Goal: Information Seeking & Learning: Learn about a topic

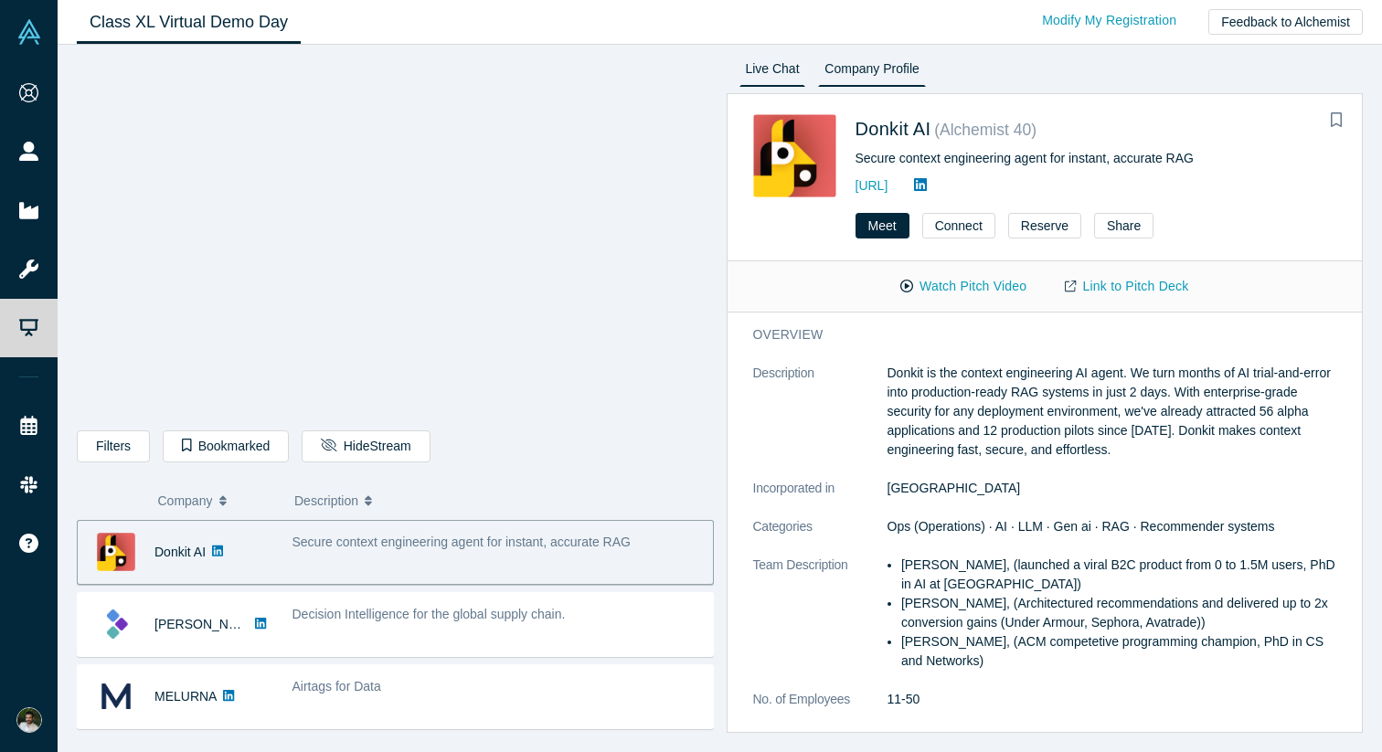
click at [770, 72] on link "Live Chat" at bounding box center [772, 72] width 67 height 29
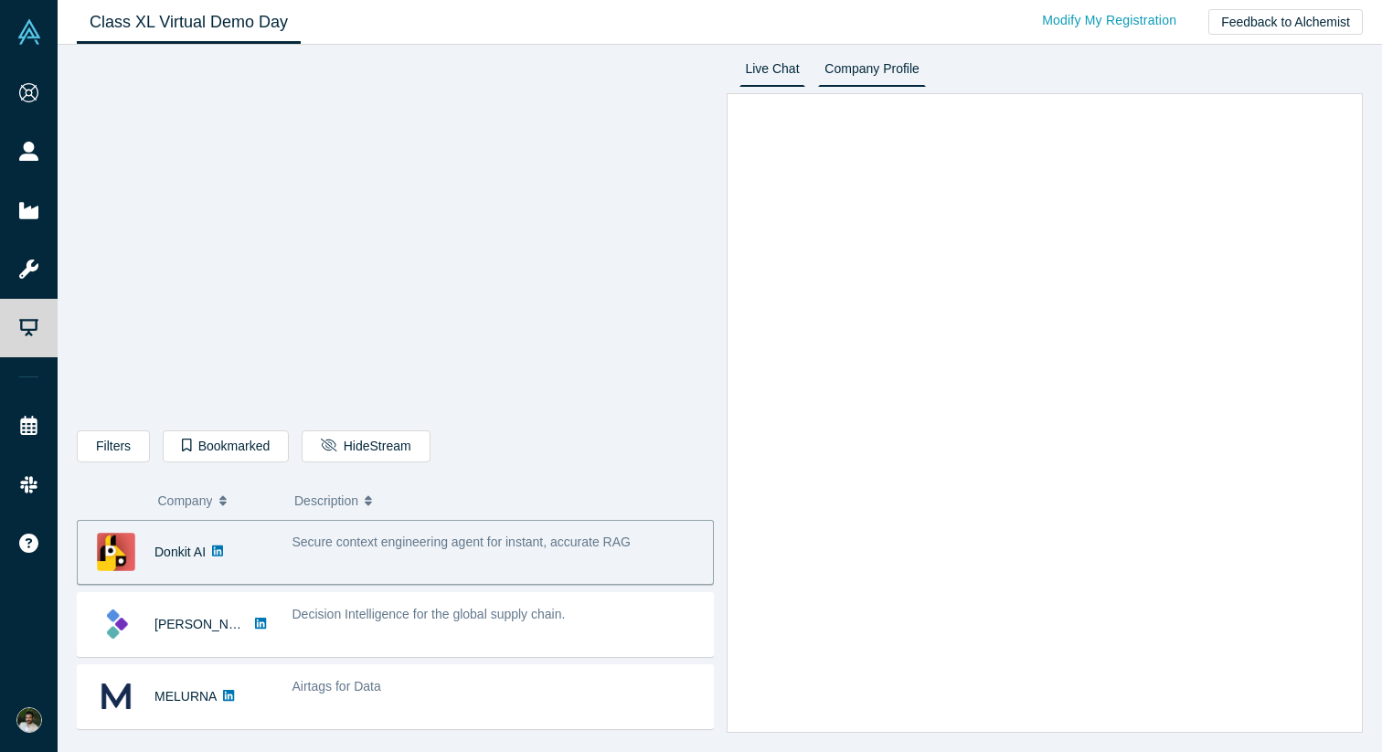
click at [856, 73] on link "Company Profile" at bounding box center [871, 72] width 107 height 29
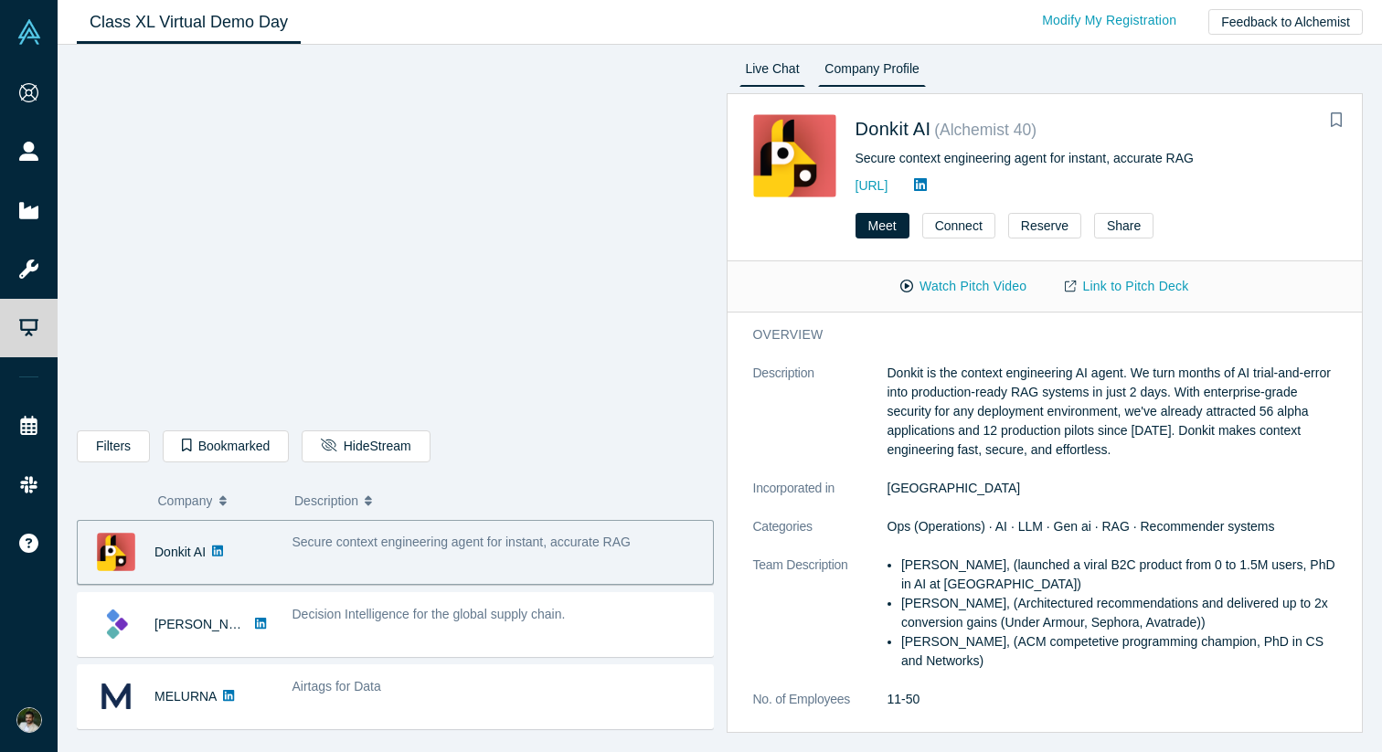
click at [790, 70] on link "Live Chat" at bounding box center [772, 72] width 67 height 29
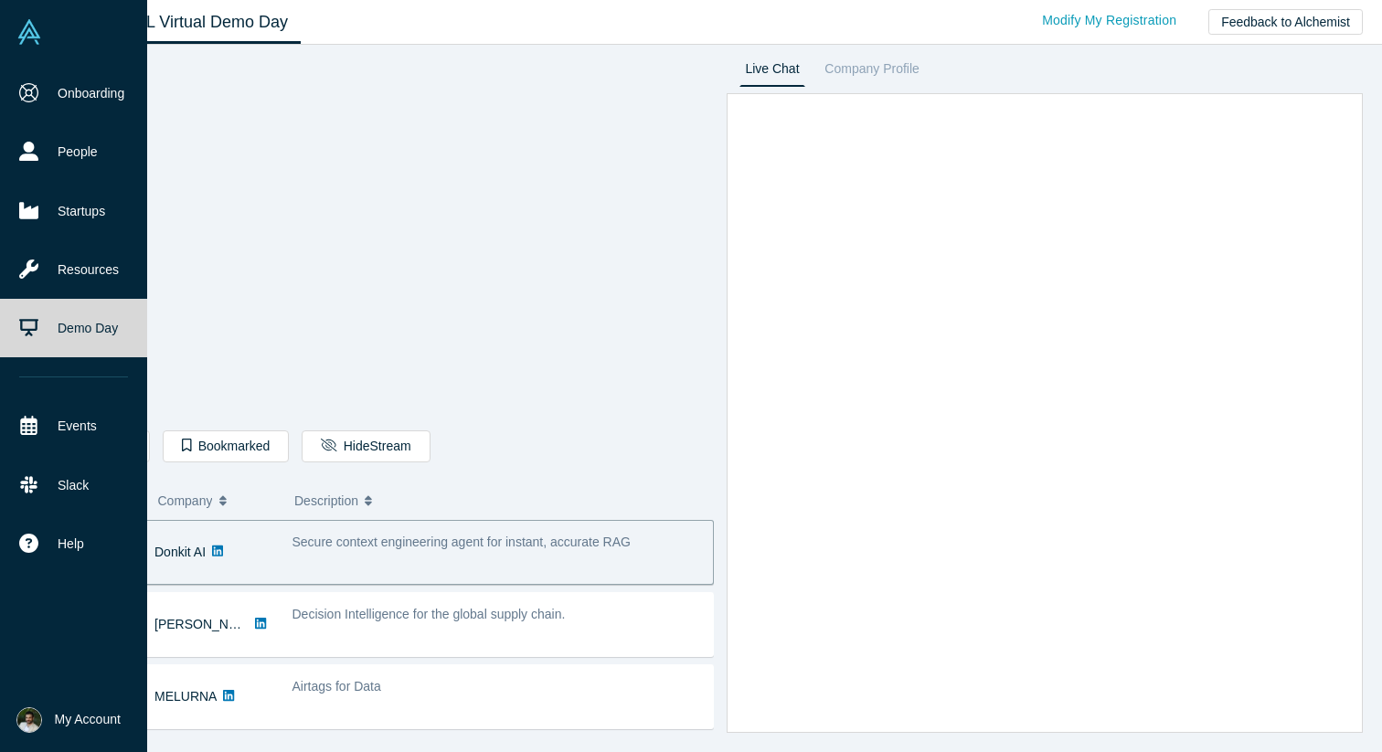
click at [70, 710] on span "My Account" at bounding box center [88, 719] width 66 height 19
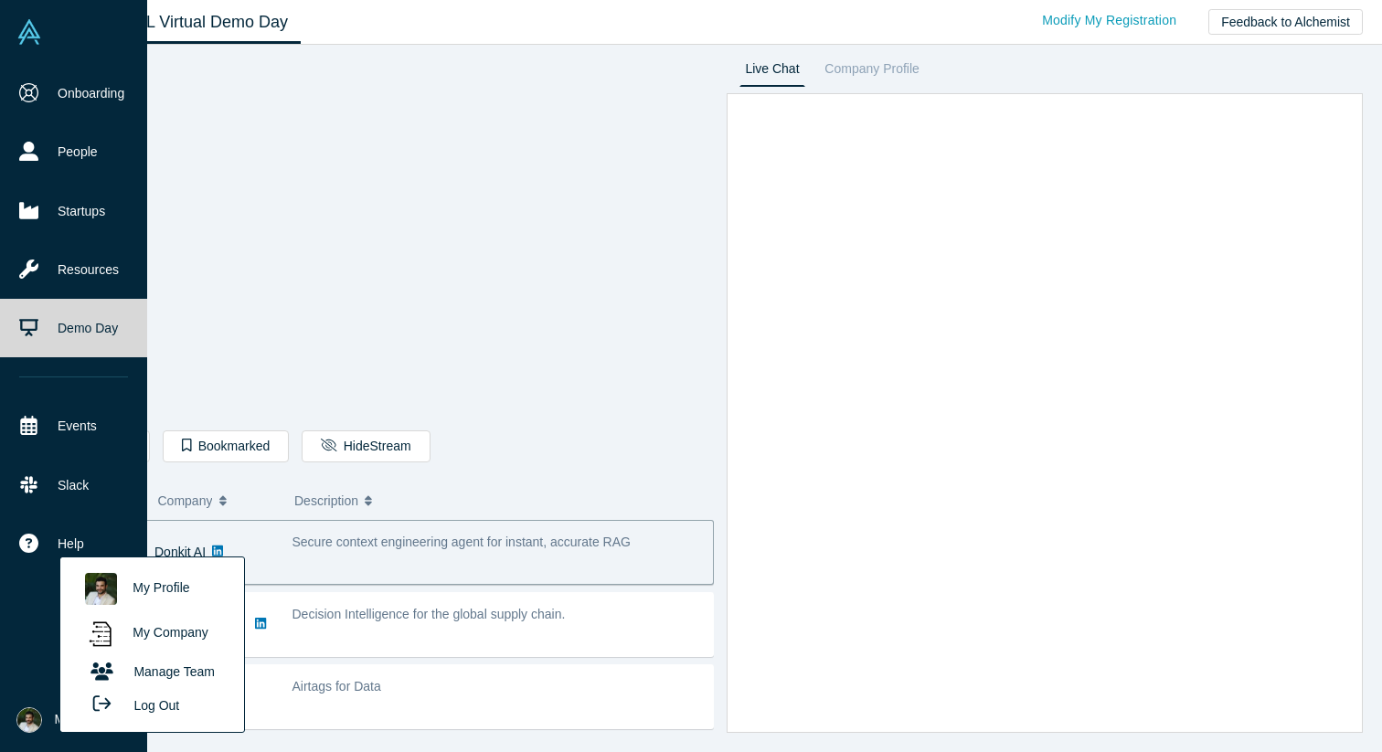
click at [27, 631] on div "Onboarding People Startups Resources Demo Day Events Slack Help Contact Us GDPR" at bounding box center [73, 376] width 147 height 624
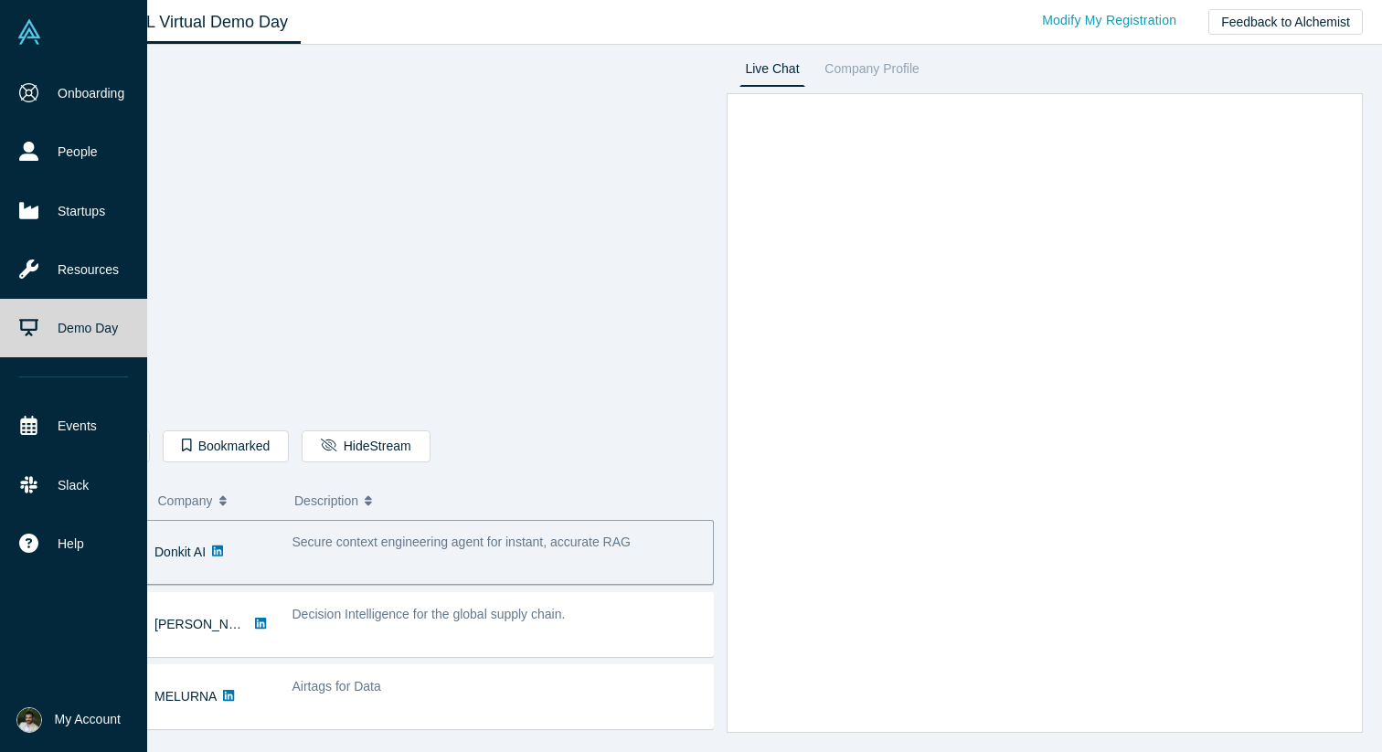
click at [34, 730] on img at bounding box center [29, 720] width 26 height 26
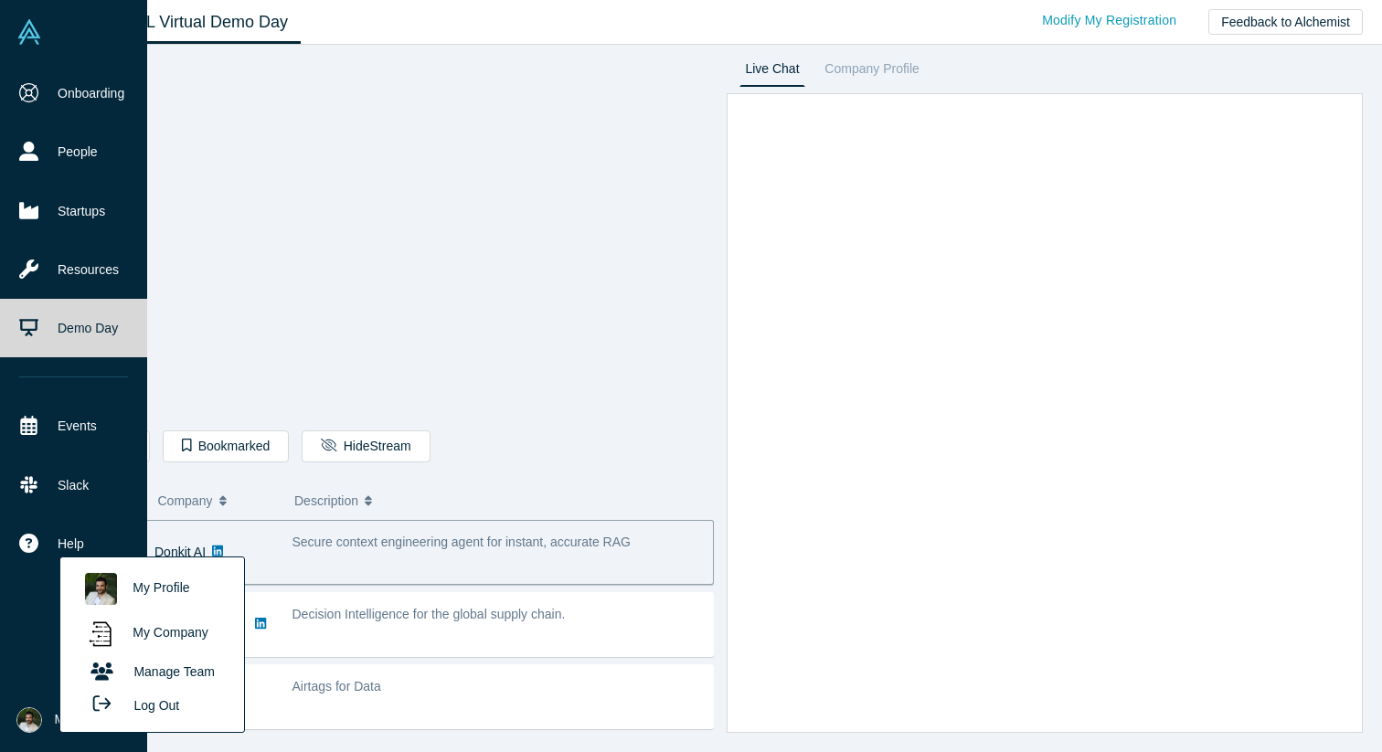
click at [9, 648] on div "Onboarding People Startups Resources Demo Day Events Slack Help Contact Us GDPR" at bounding box center [73, 376] width 147 height 624
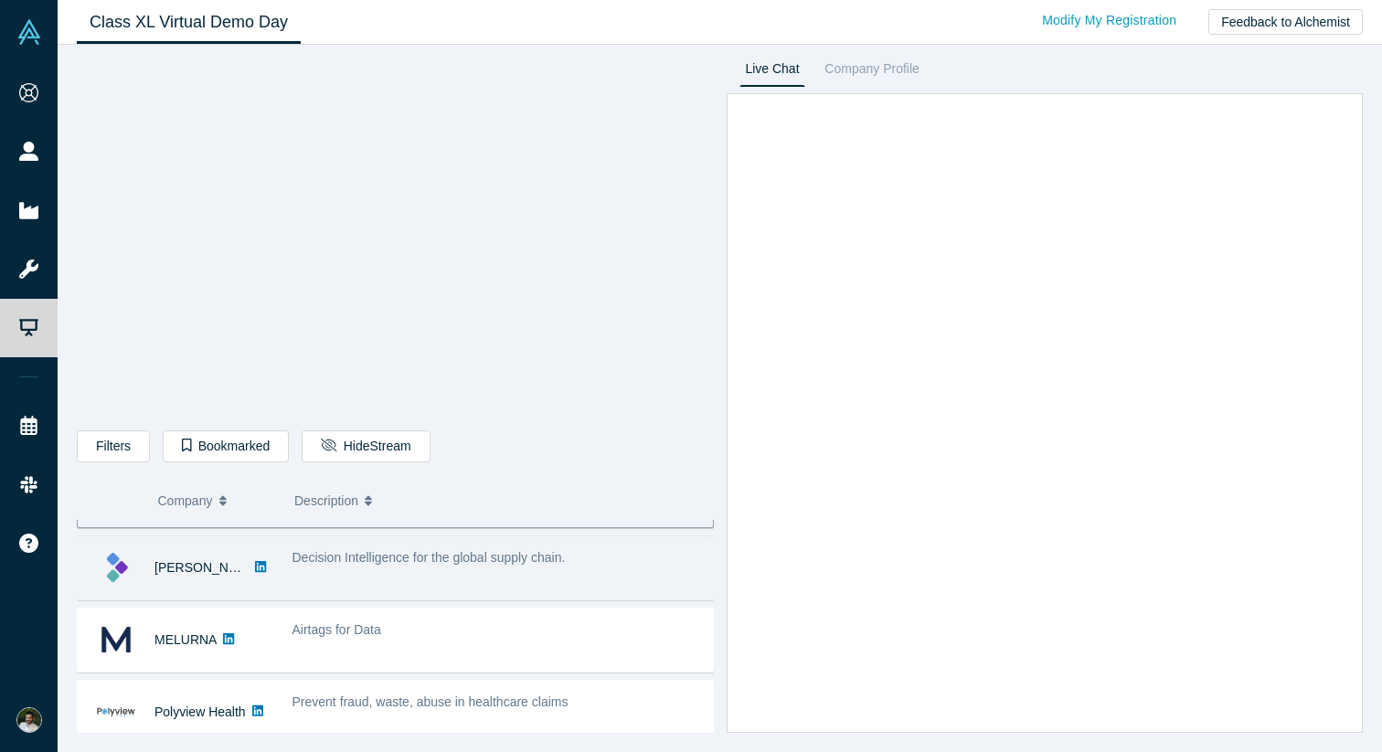
scroll to position [58, 0]
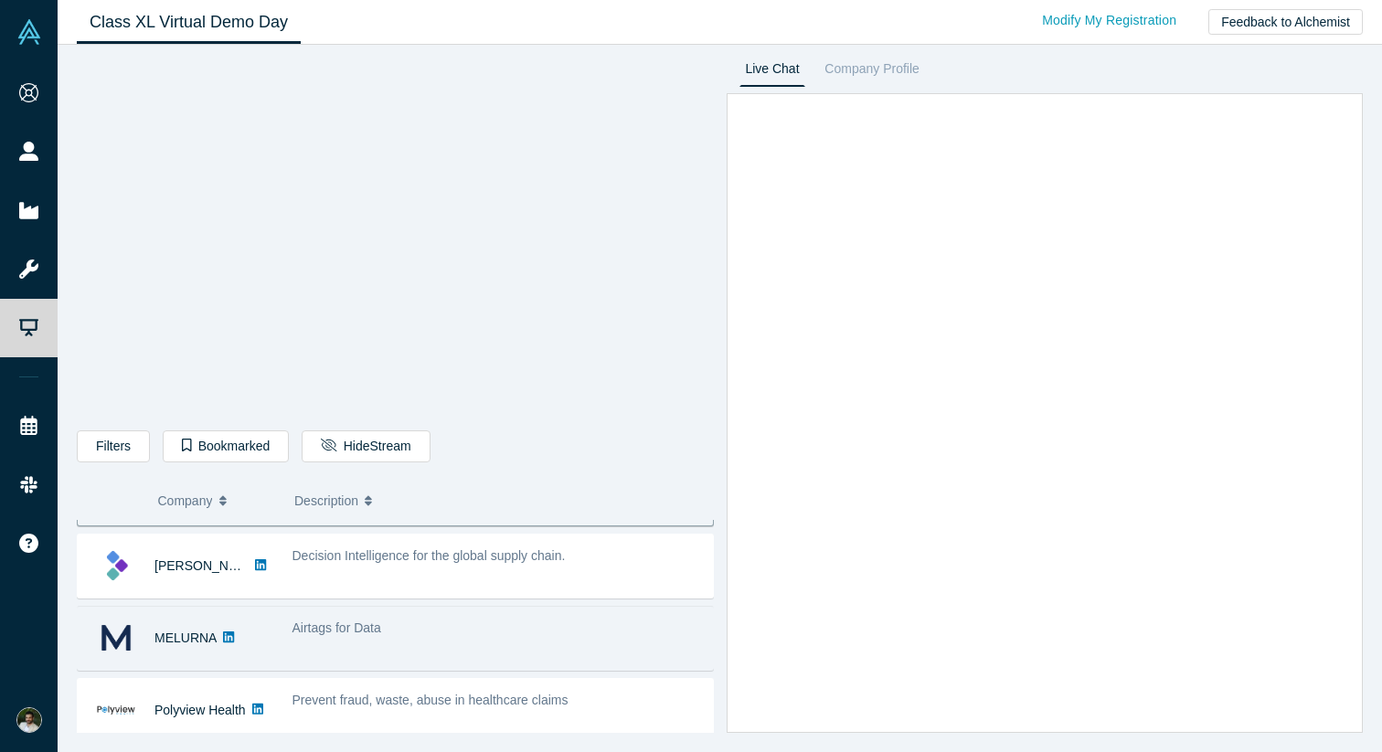
click at [284, 635] on div "Airtags for Data" at bounding box center [497, 639] width 430 height 58
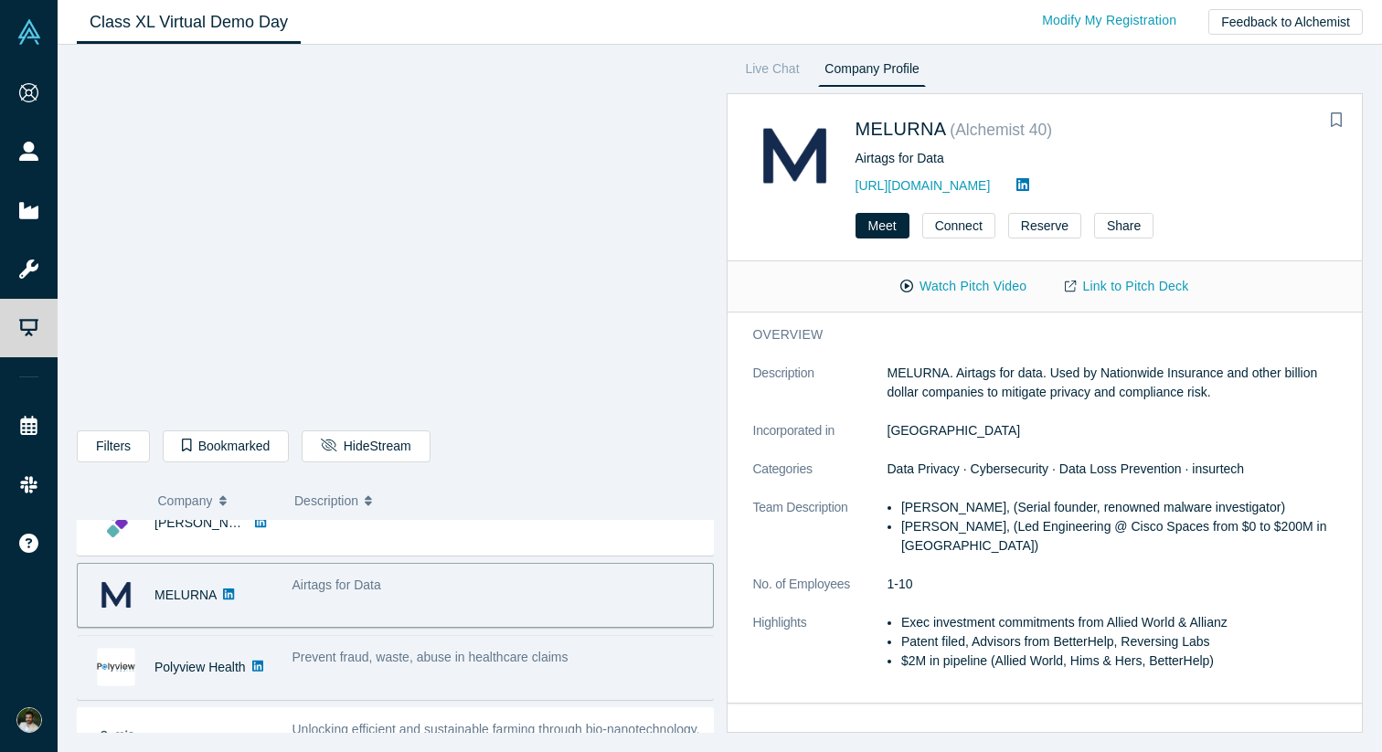
scroll to position [0, 0]
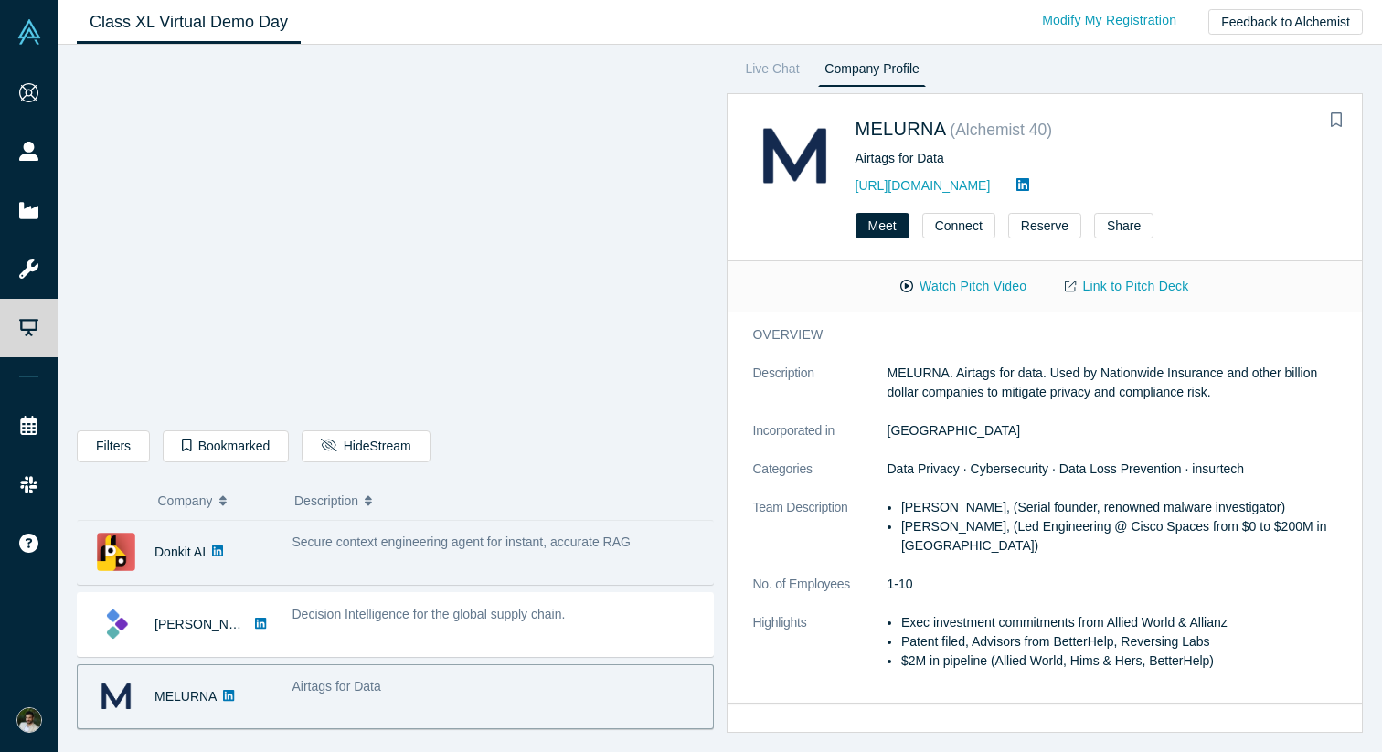
click at [330, 558] on div "Secure context engineering agent for instant, accurate RAG" at bounding box center [497, 553] width 430 height 58
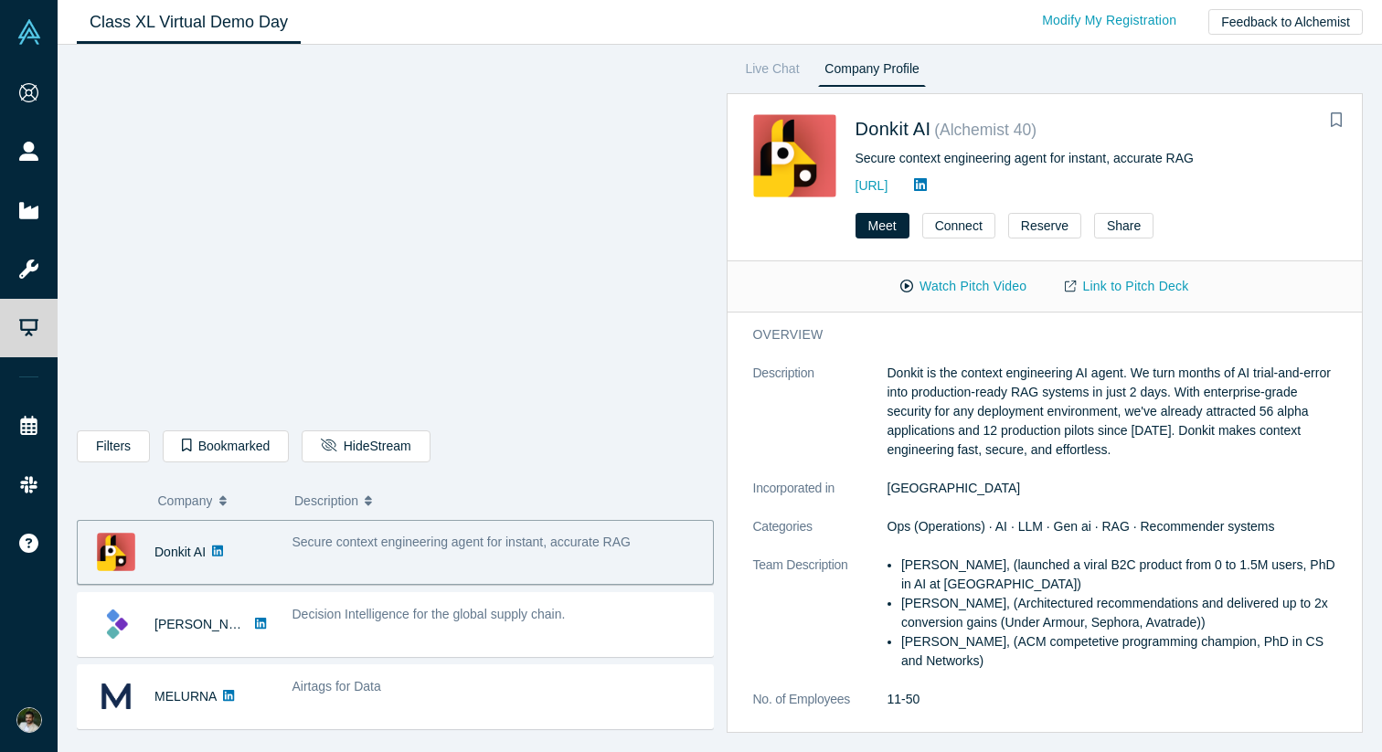
click at [312, 565] on div "Secure context engineering agent for instant, accurate RAG" at bounding box center [497, 553] width 430 height 58
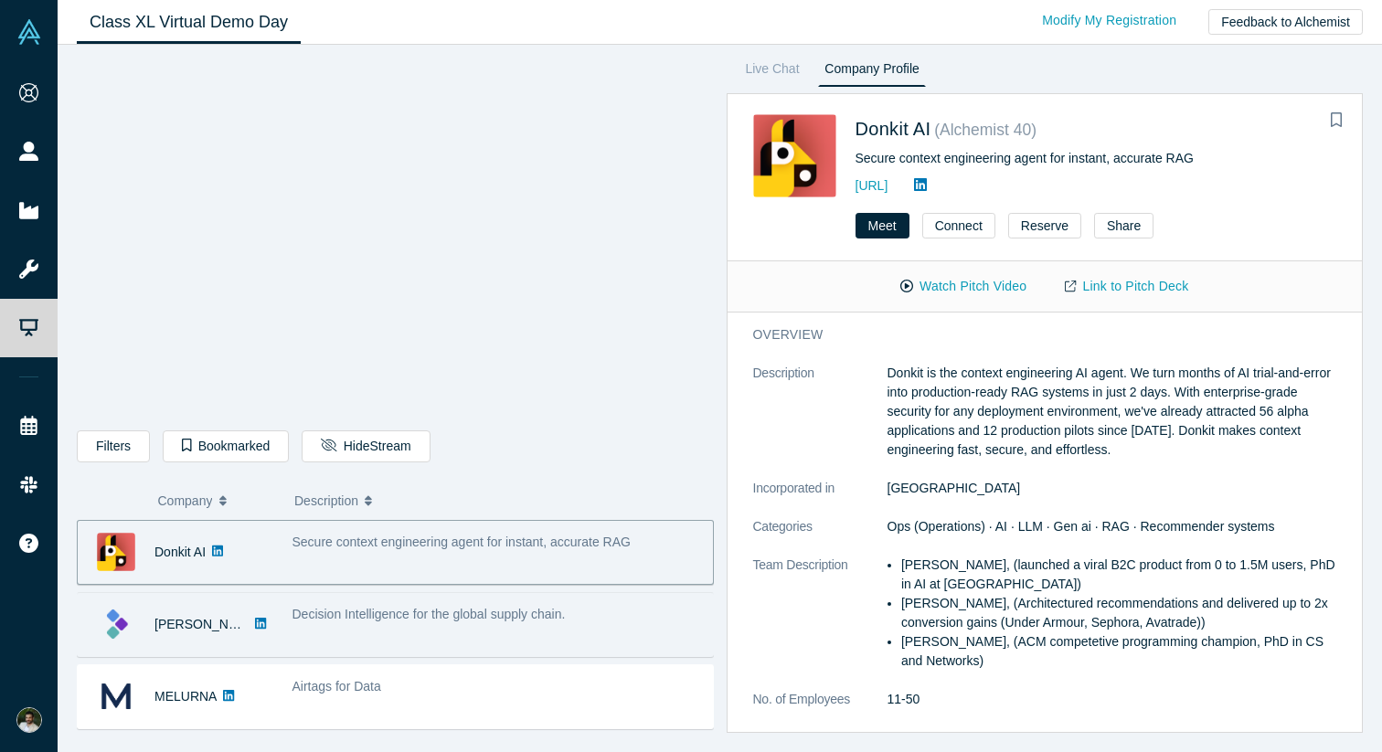
click at [291, 625] on div "Decision Intelligence for the global supply chain." at bounding box center [497, 625] width 430 height 58
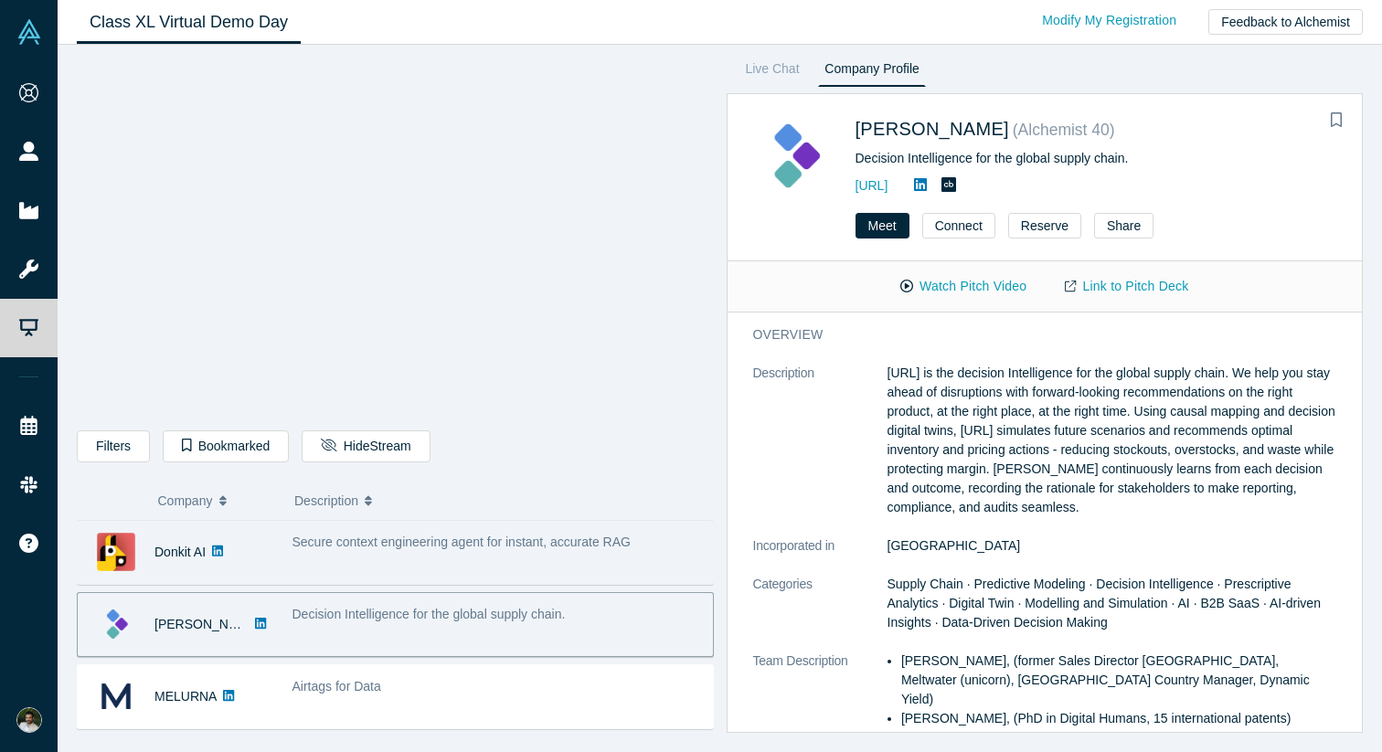
click at [304, 566] on div "Secure context engineering agent for instant, accurate RAG" at bounding box center [497, 553] width 430 height 58
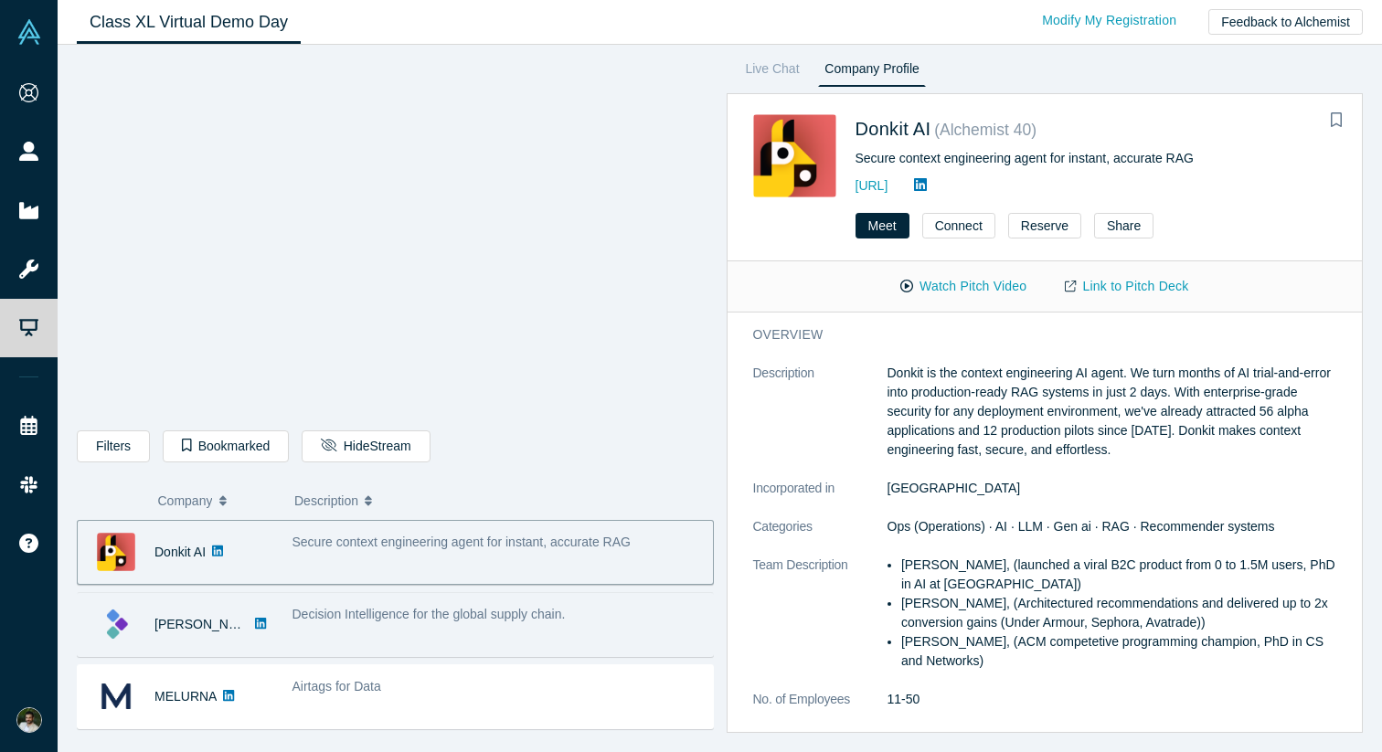
click at [297, 603] on div "Decision Intelligence for the global supply chain." at bounding box center [497, 625] width 430 height 58
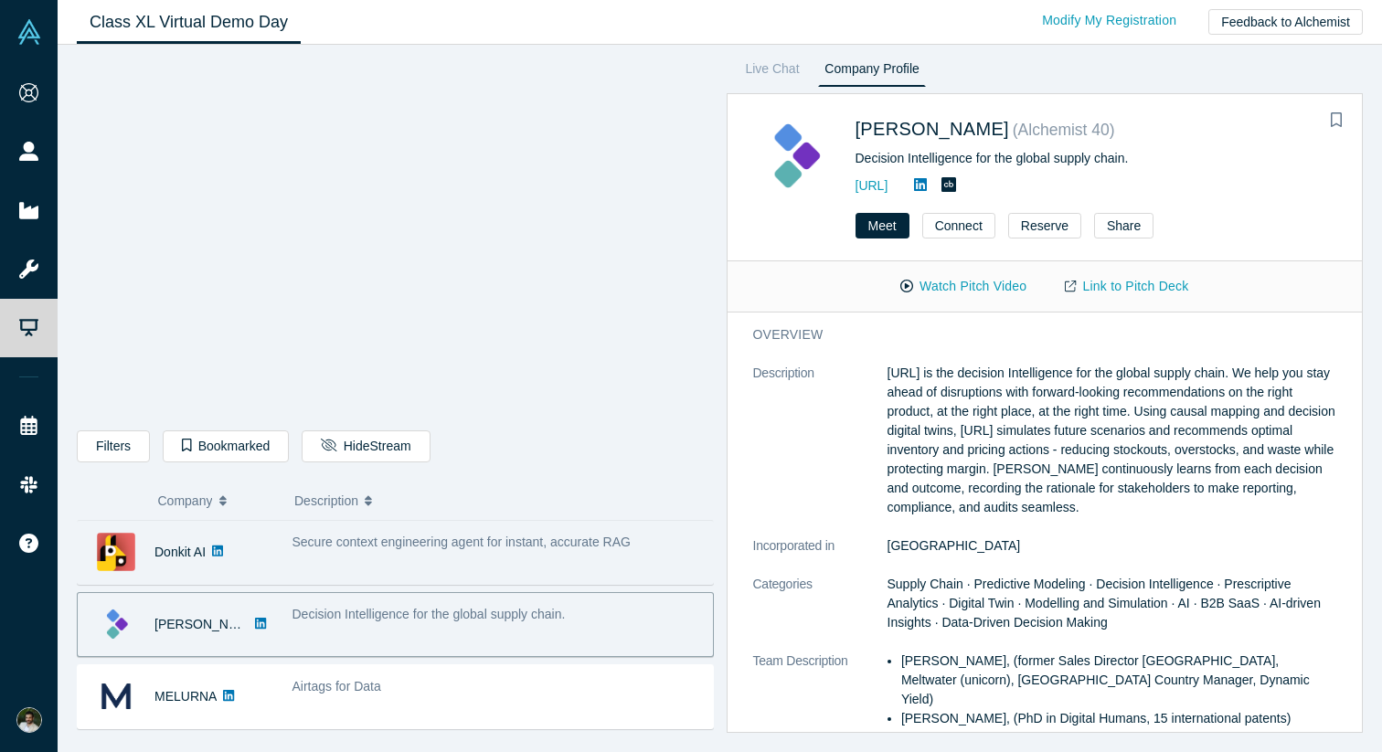
click at [315, 551] on div "Secure context engineering agent for instant, accurate RAG" at bounding box center [497, 542] width 411 height 19
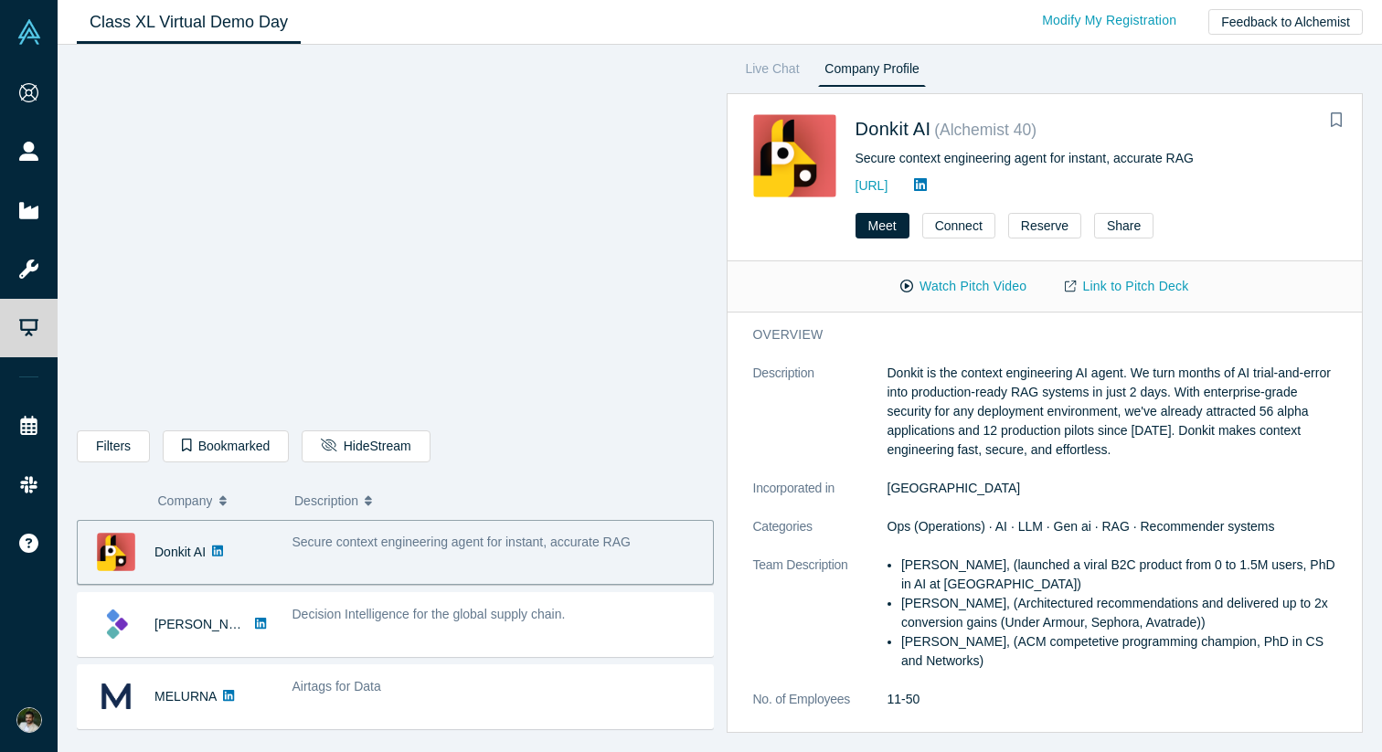
click at [532, 484] on button "Description" at bounding box center [497, 501] width 407 height 38
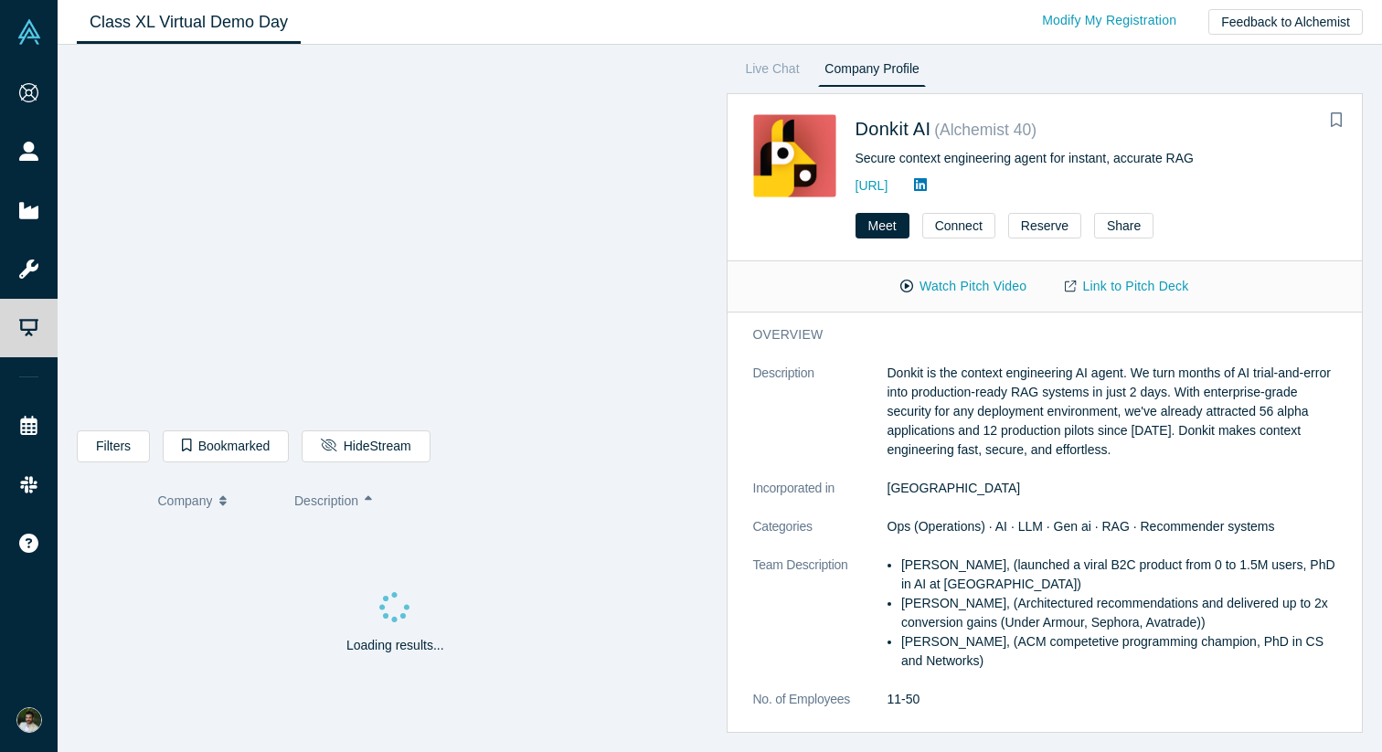
click at [357, 494] on span "Description" at bounding box center [326, 501] width 64 height 38
click at [230, 506] on button "Company" at bounding box center [217, 501] width 118 height 38
click at [215, 505] on button "Company" at bounding box center [217, 501] width 118 height 38
click at [535, 447] on div "Filters AI Artificial Intelligence AI (Artificial Intelligence) B2B SaaS Data A…" at bounding box center [395, 449] width 637 height 38
click at [177, 496] on span "Company" at bounding box center [185, 501] width 55 height 38
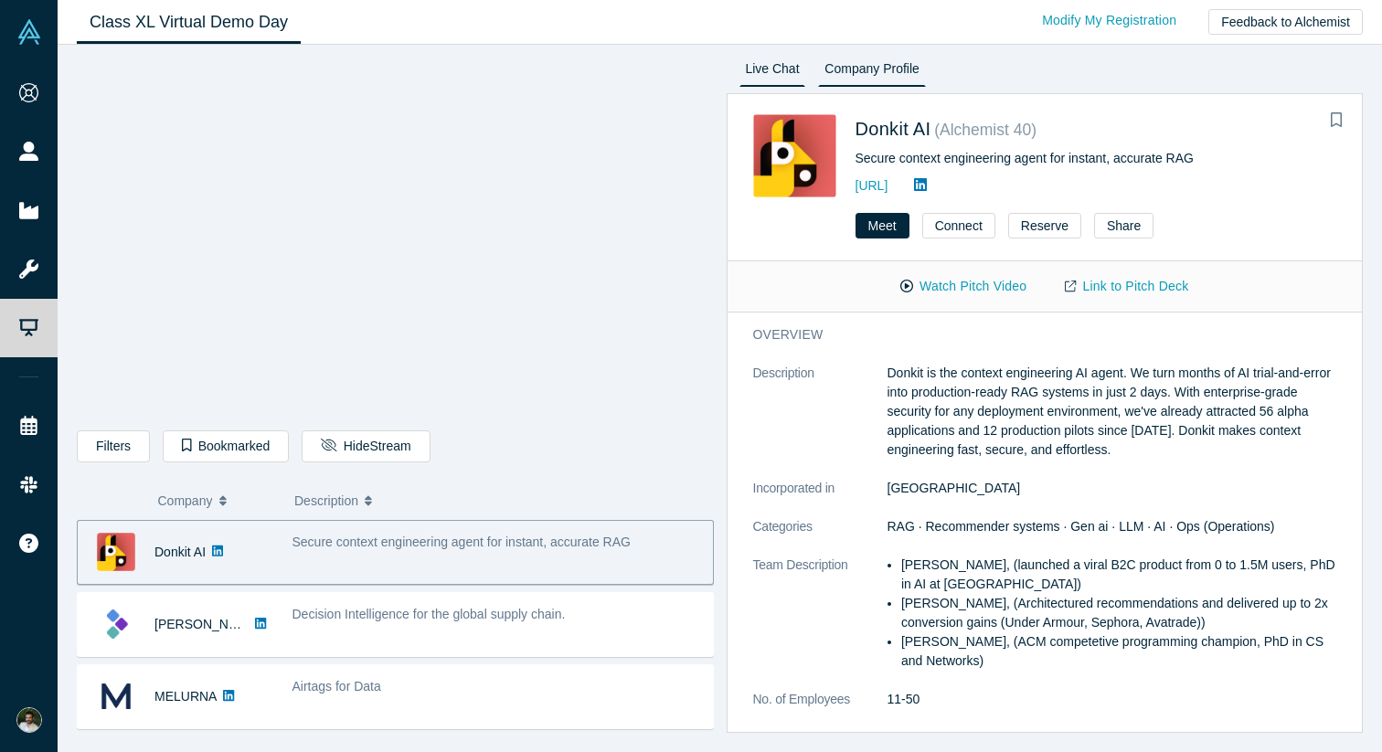
click at [775, 69] on link "Live Chat" at bounding box center [772, 72] width 67 height 29
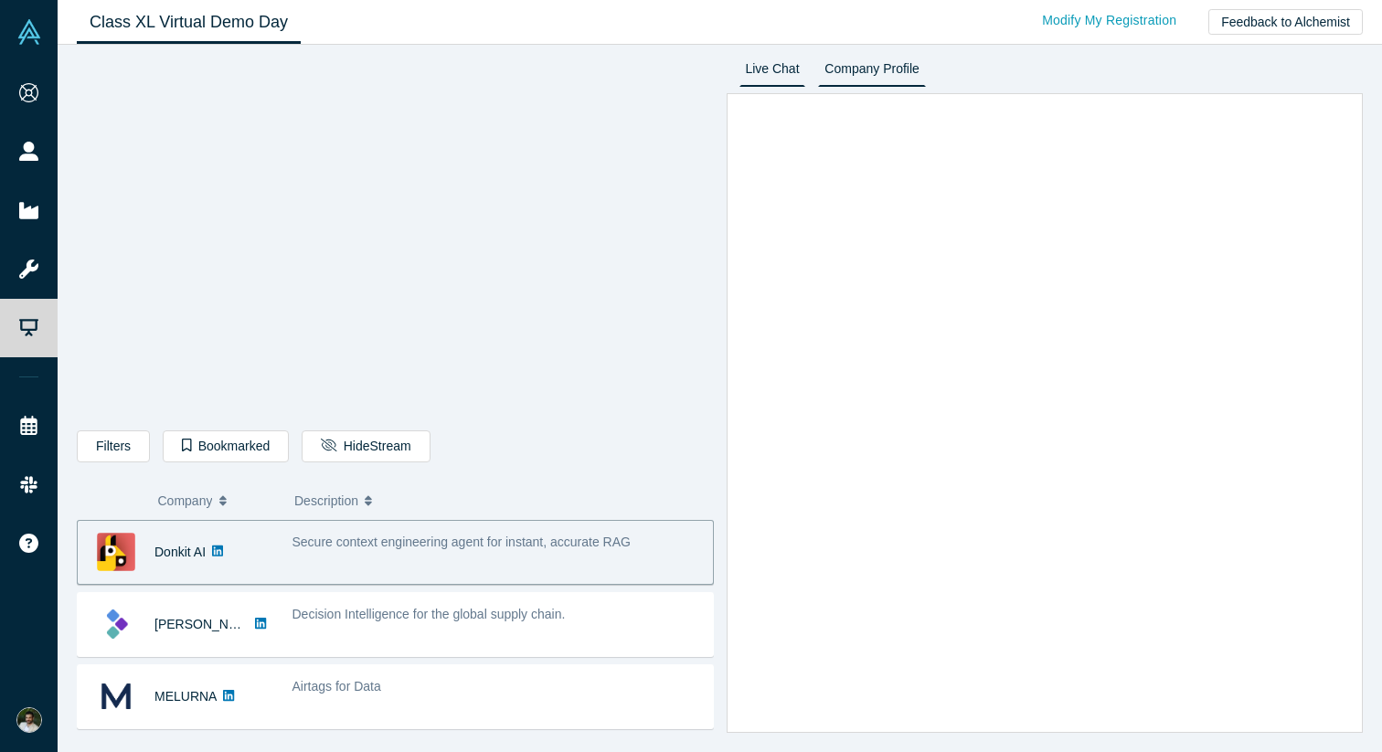
click at [856, 66] on link "Company Profile" at bounding box center [871, 72] width 107 height 29
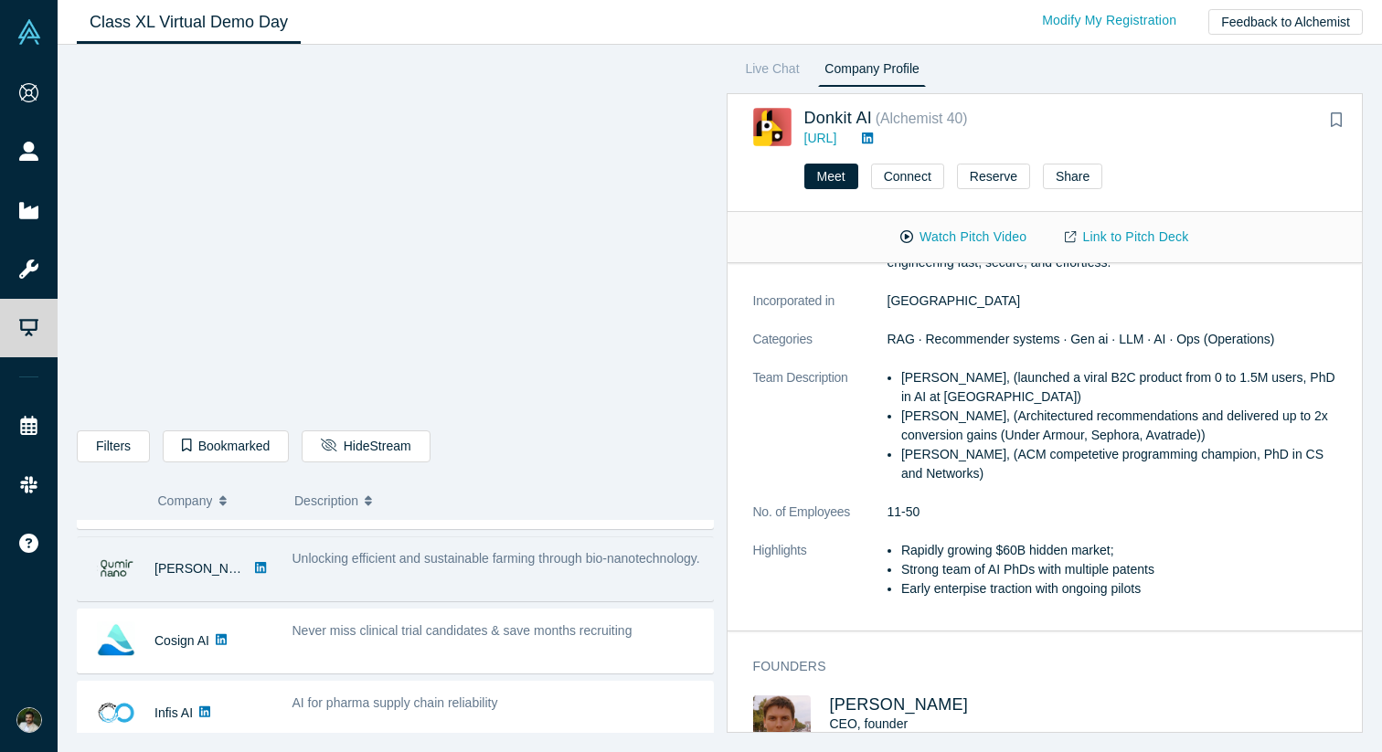
scroll to position [278, 0]
click at [590, 563] on div "Unlocking efficient and sustainable farming through bio-nanotechnology." at bounding box center [497, 553] width 411 height 19
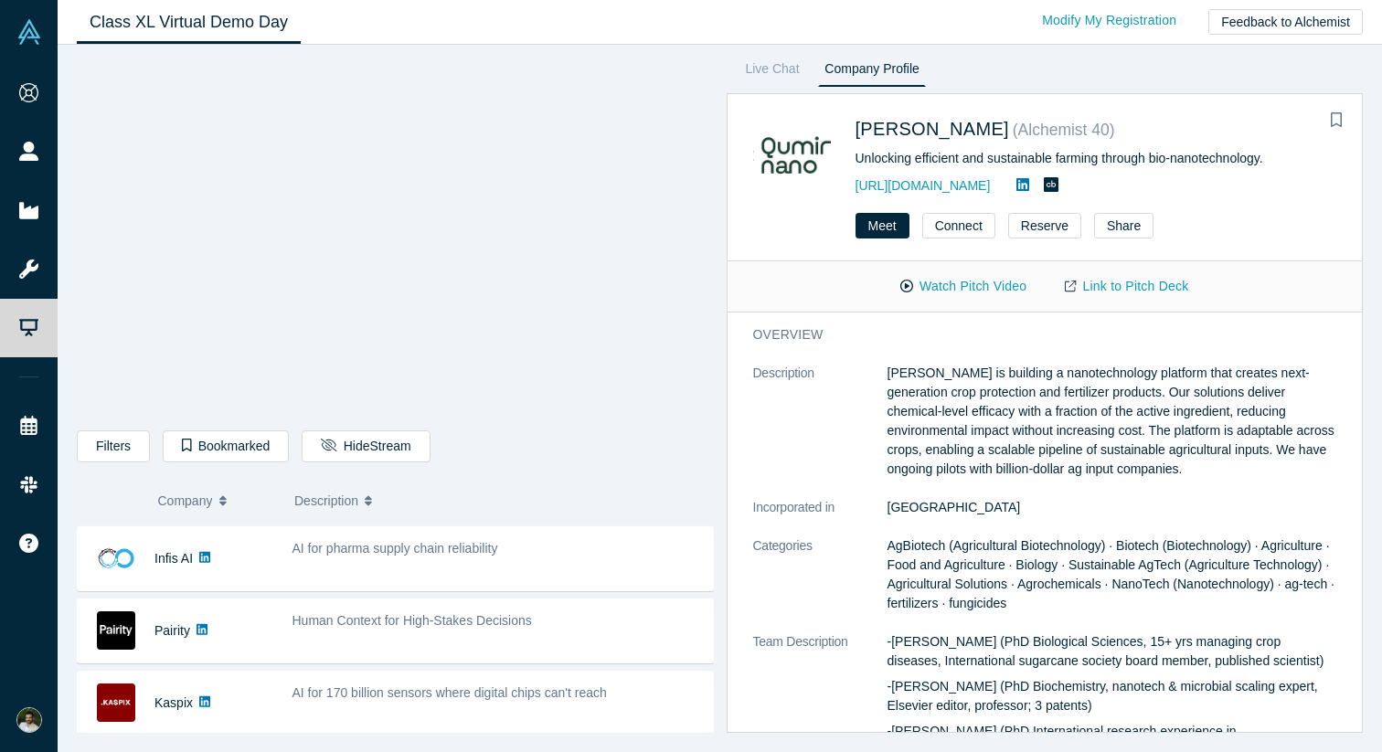
scroll to position [437, 0]
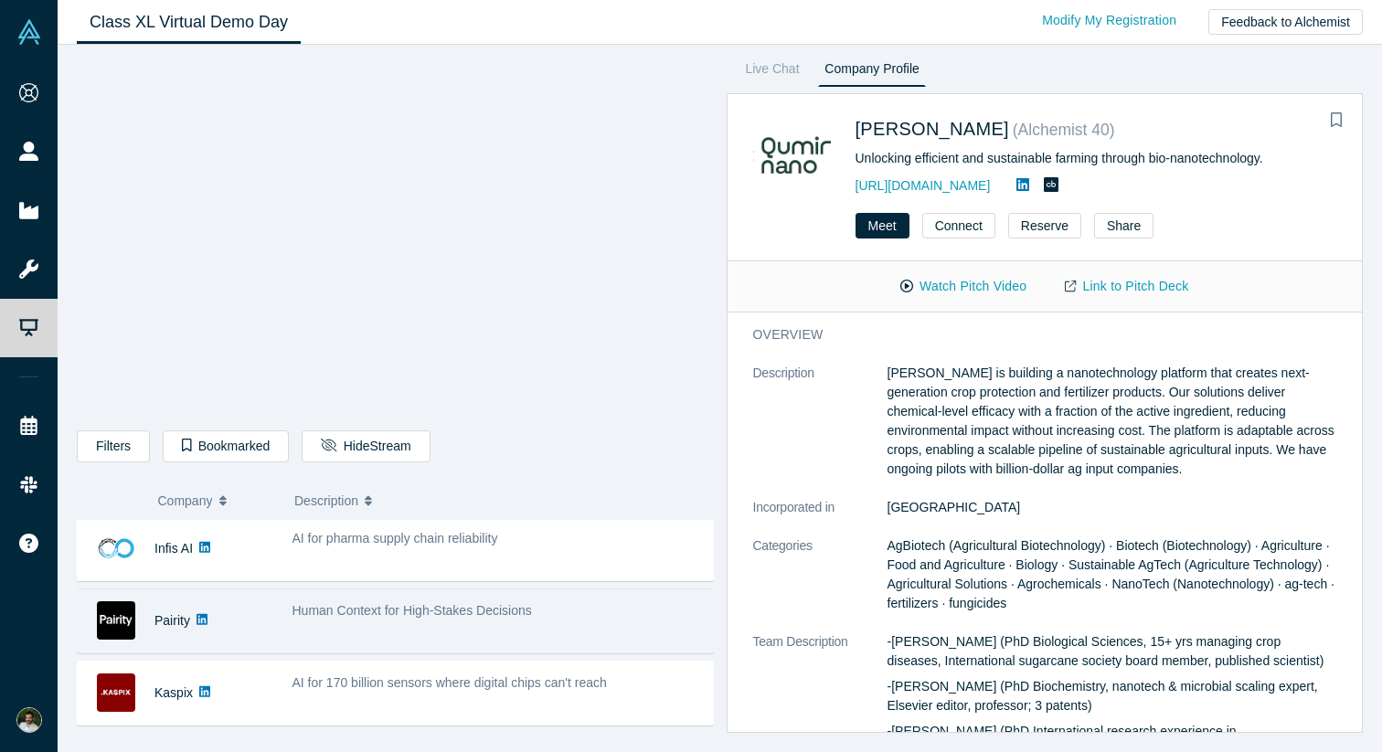
click at [478, 606] on span "Human Context for High-Stakes Decisions" at bounding box center [411, 610] width 239 height 15
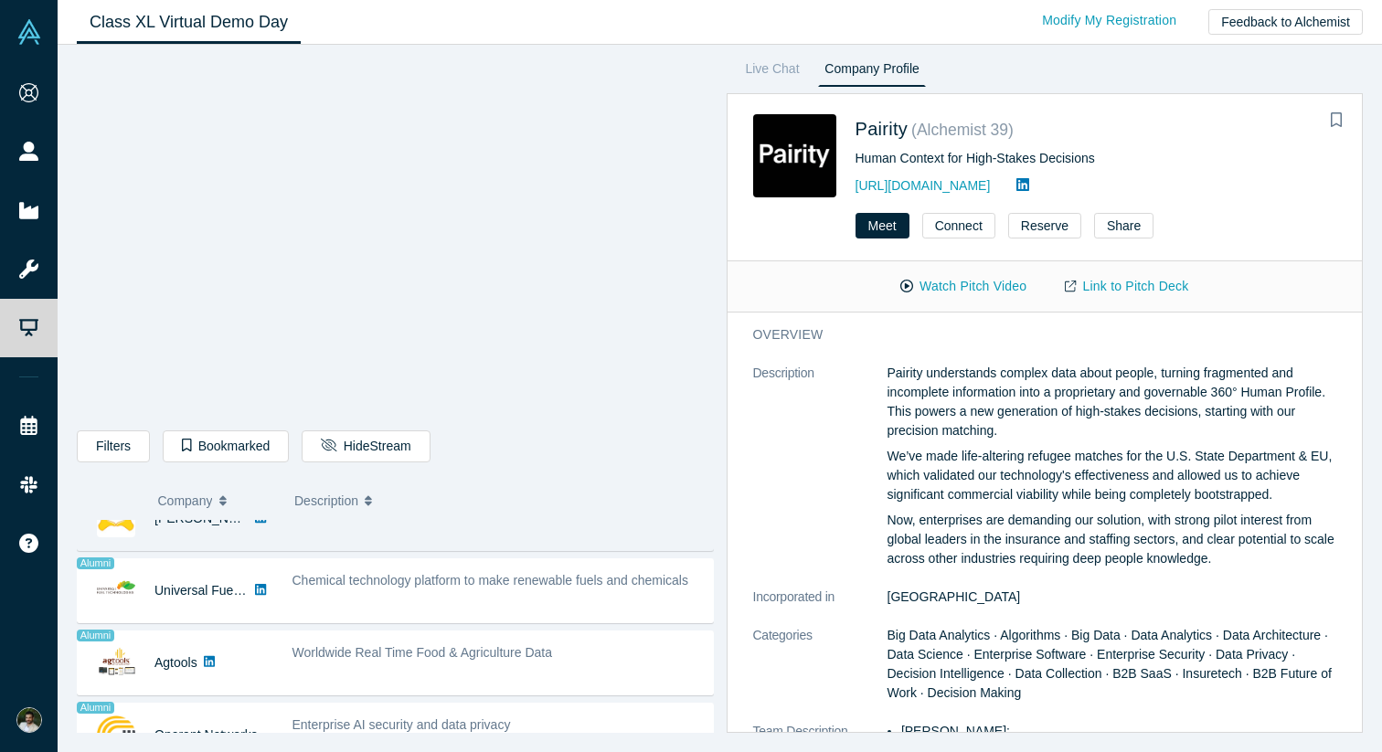
scroll to position [1047, 0]
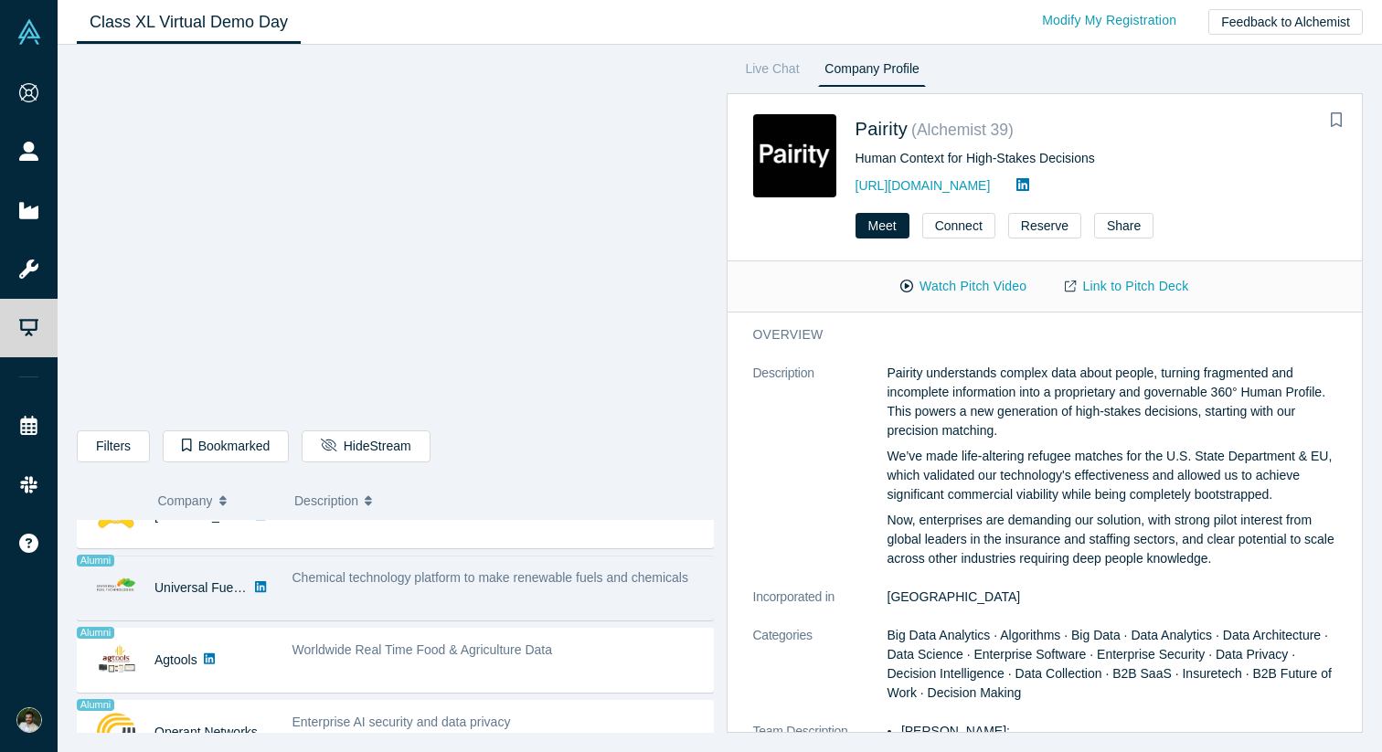
click at [443, 611] on div "Chemical technology platform to make renewable fuels and chemicals" at bounding box center [497, 588] width 430 height 58
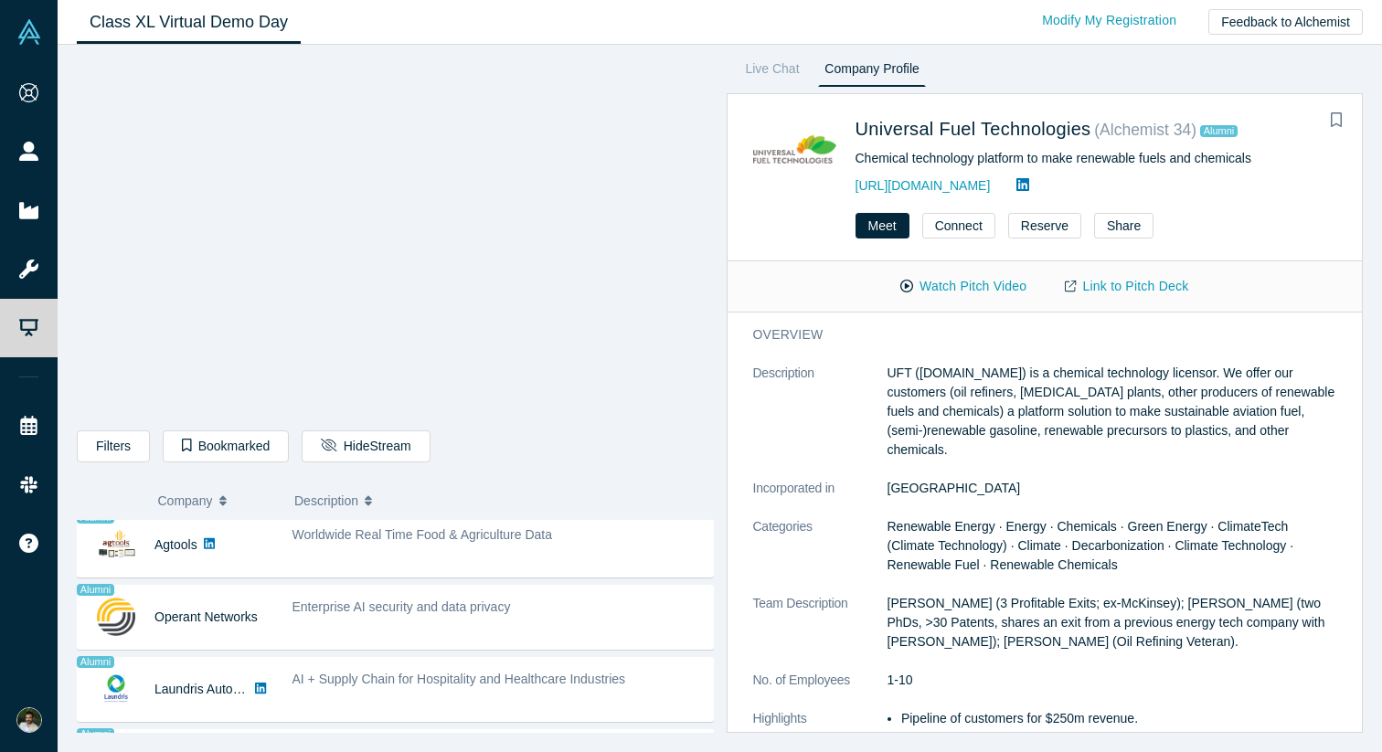
scroll to position [1172, 0]
